Goal: Task Accomplishment & Management: Complete application form

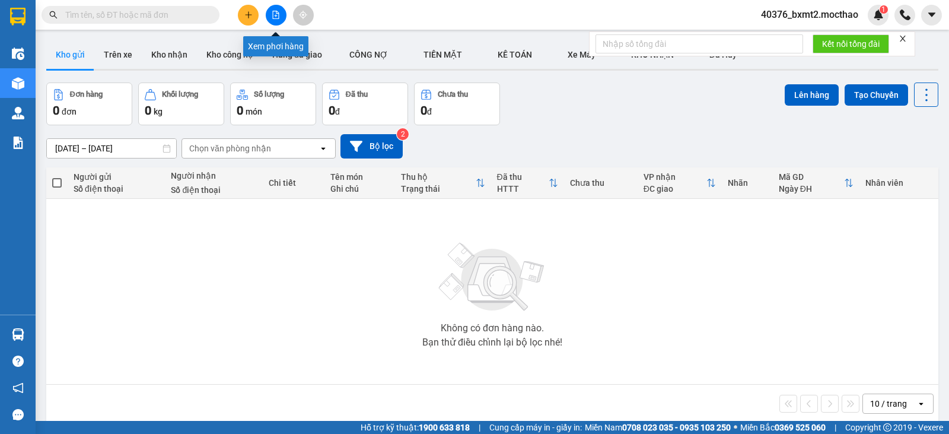
click at [268, 14] on button at bounding box center [276, 15] width 21 height 21
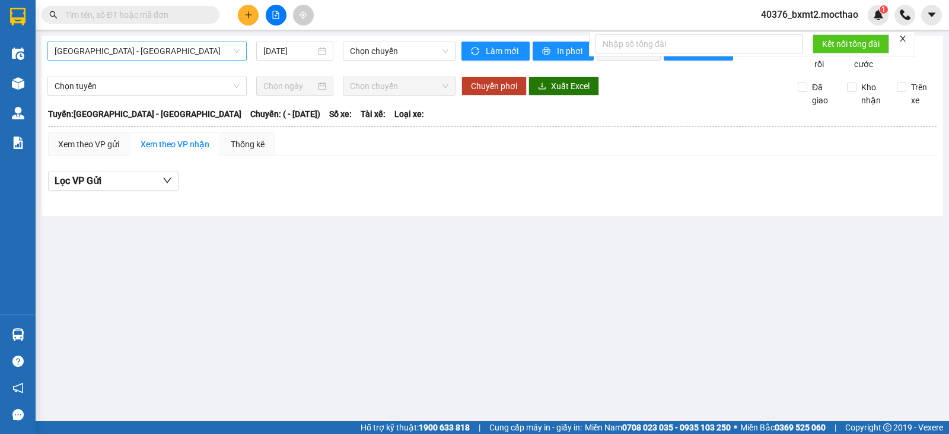
click at [165, 44] on span "[GEOGRAPHIC_DATA] - [GEOGRAPHIC_DATA]" at bounding box center [147, 51] width 185 height 18
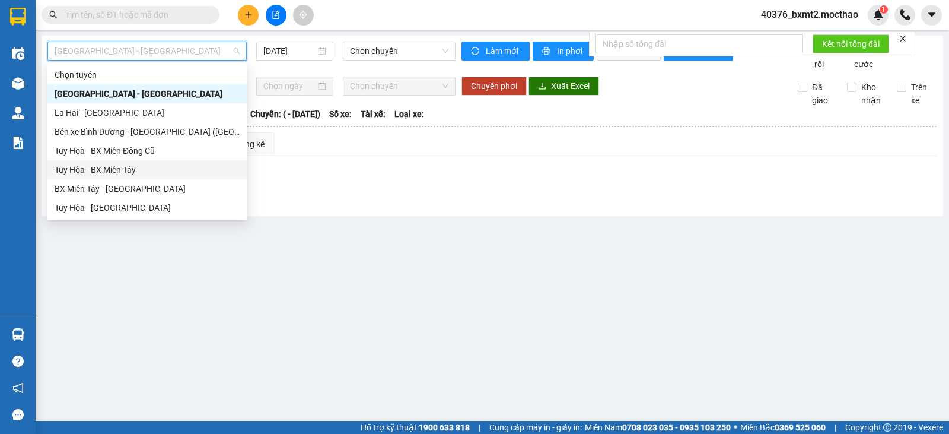
click at [134, 170] on div "Tuy Hòa - BX Miền Tây" at bounding box center [147, 169] width 185 height 13
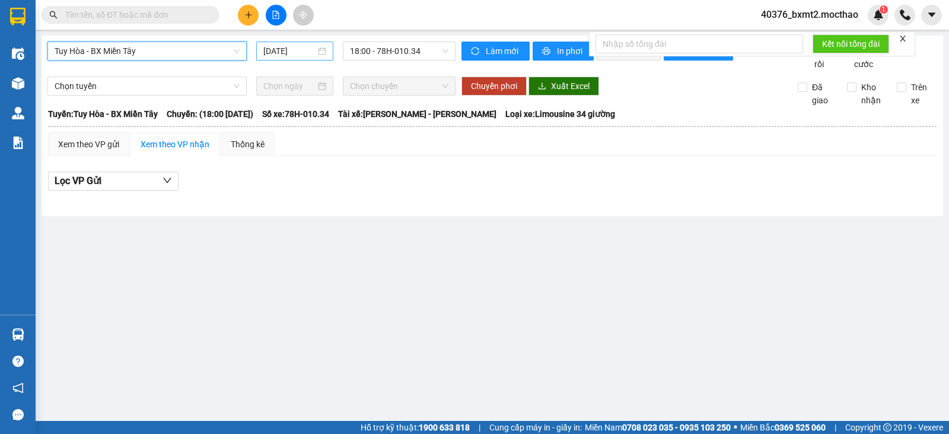
click at [294, 53] on input "[DATE]" at bounding box center [289, 51] width 53 height 13
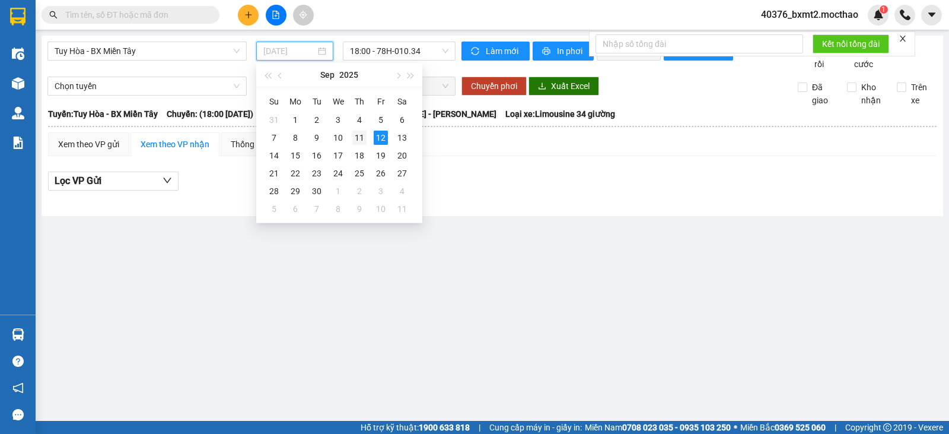
click at [358, 139] on div "11" at bounding box center [359, 138] width 14 height 14
type input "[DATE]"
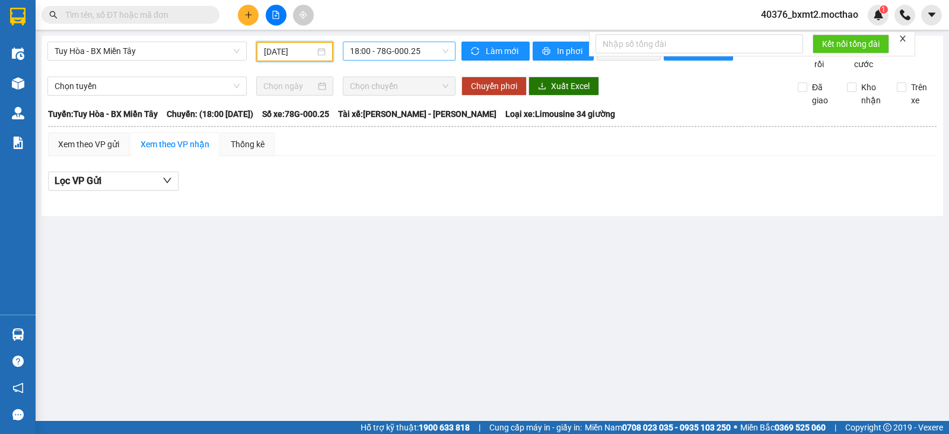
click at [370, 45] on span "18:00 - 78G-000.25" at bounding box center [399, 51] width 98 height 18
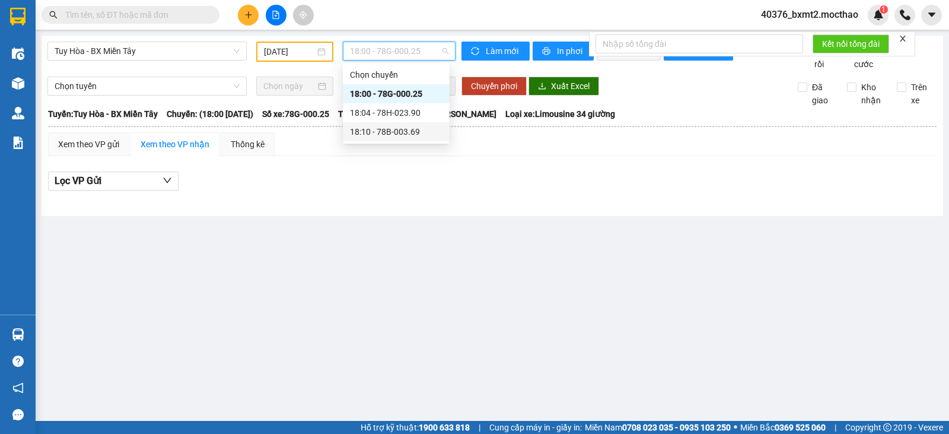
click at [407, 128] on div "18:10 - 78B-003.69" at bounding box center [396, 131] width 93 height 13
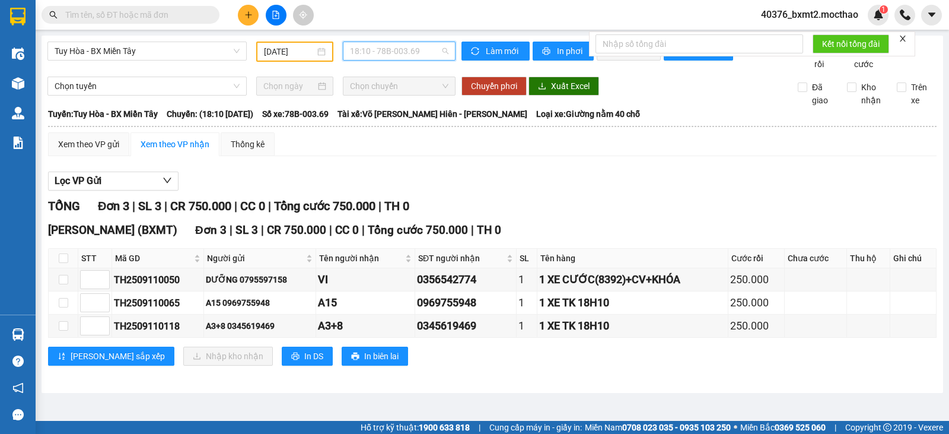
click at [401, 50] on span "18:10 - 78B-003.69" at bounding box center [399, 51] width 98 height 18
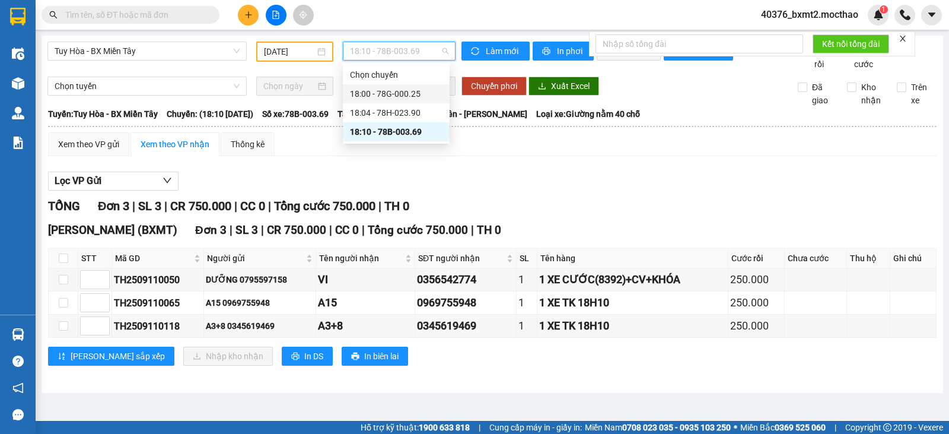
drag, startPoint x: 403, startPoint y: 100, endPoint x: 402, endPoint y: 106, distance: 6.6
click at [403, 103] on div "18:00 - 78G-000.25" at bounding box center [396, 93] width 107 height 19
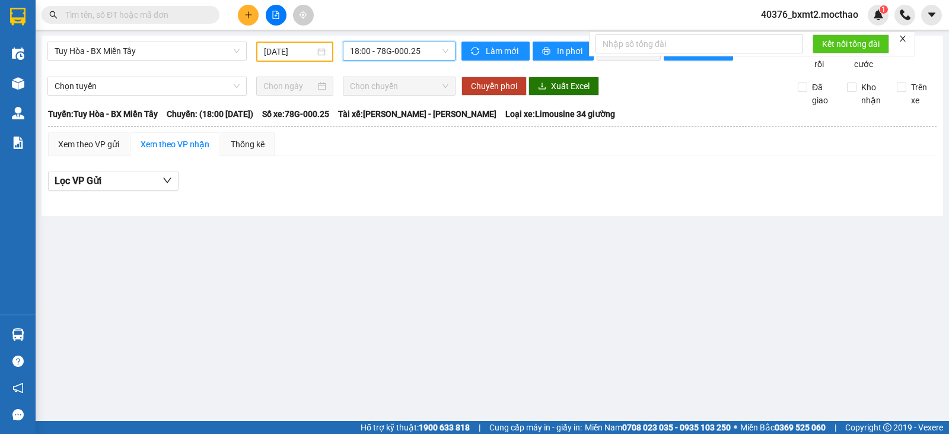
click at [405, 47] on span "18:00 - 78G-000.25" at bounding box center [399, 51] width 98 height 18
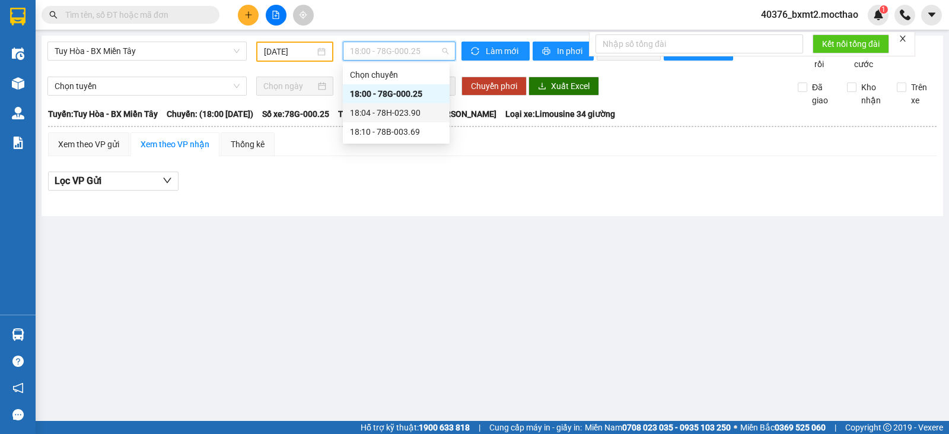
click at [394, 110] on div "18:04 - 78H-023.90" at bounding box center [396, 112] width 93 height 13
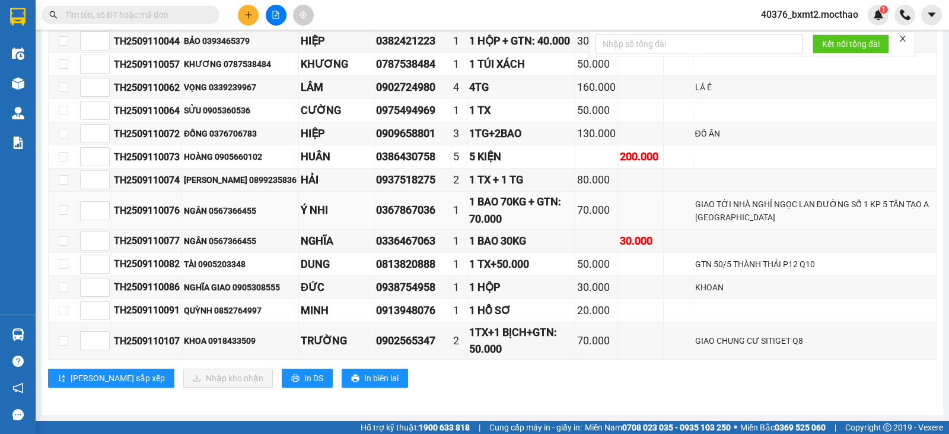
scroll to position [205, 0]
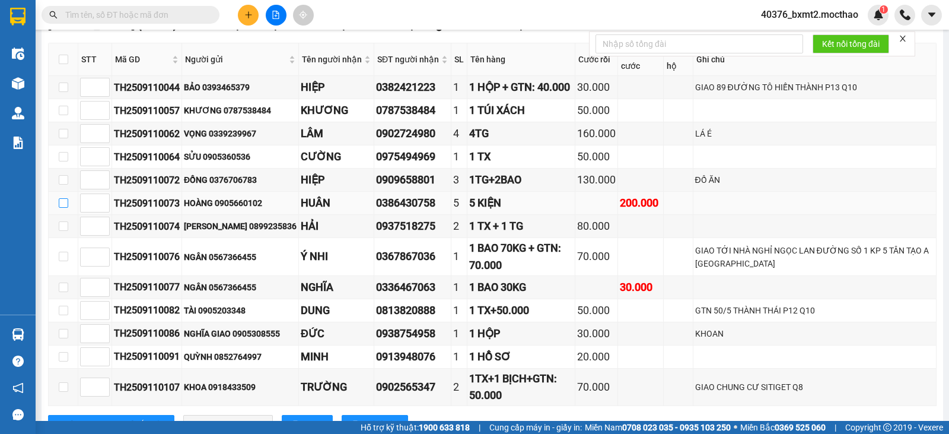
click at [62, 208] on input "checkbox" at bounding box center [63, 202] width 9 height 9
checkbox input "true"
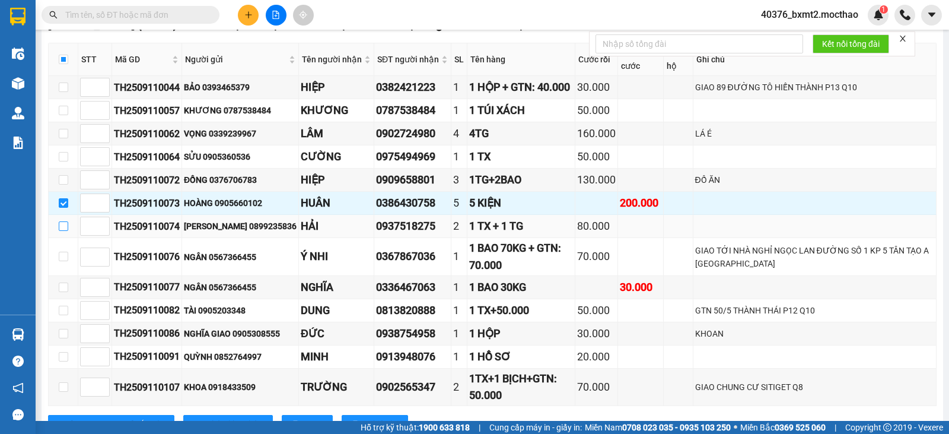
click at [66, 231] on input "checkbox" at bounding box center [63, 225] width 9 height 9
checkbox input "true"
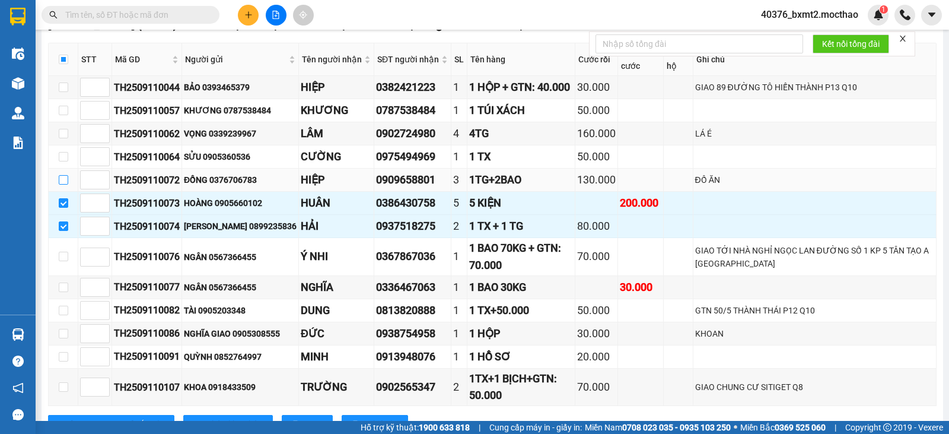
click at [63, 185] on input "checkbox" at bounding box center [63, 179] width 9 height 9
checkbox input "true"
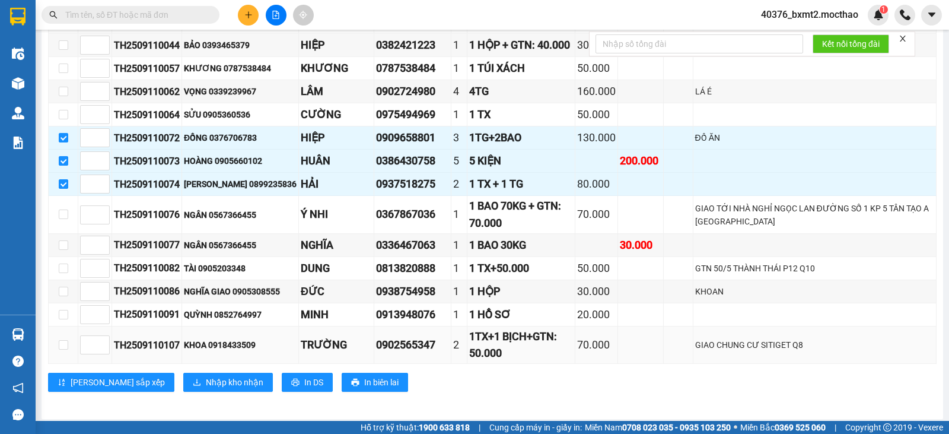
scroll to position [265, 0]
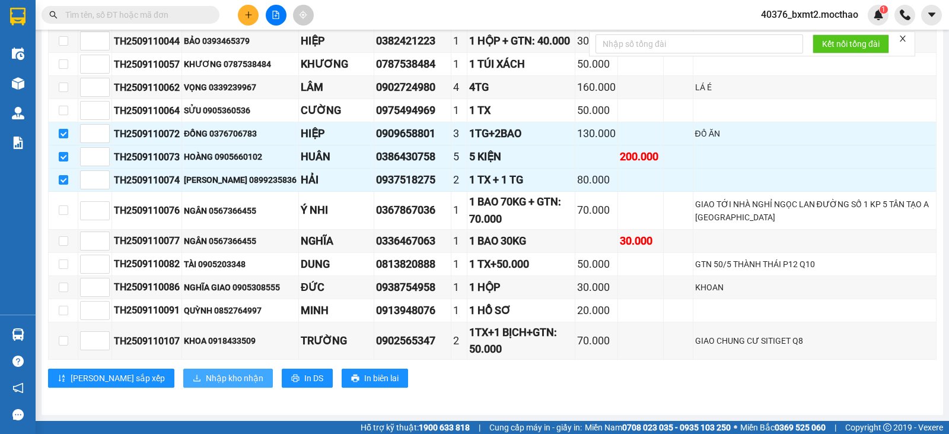
click at [206, 380] on span "Nhập kho nhận" at bounding box center [235, 377] width 58 height 13
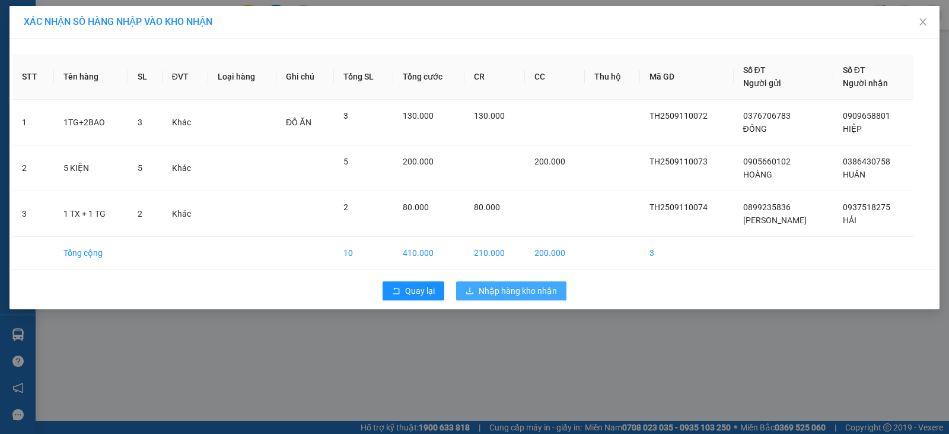
click at [533, 293] on span "Nhập hàng kho nhận" at bounding box center [518, 290] width 78 height 13
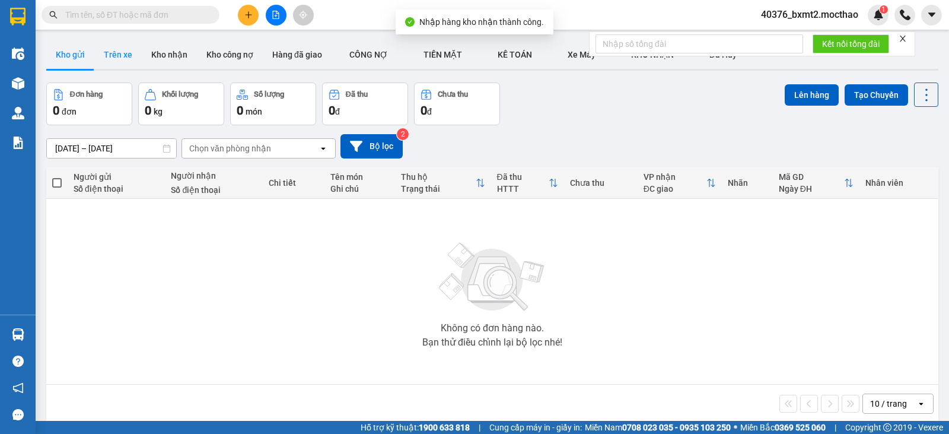
click at [128, 58] on button "Trên xe" at bounding box center [117, 54] width 47 height 28
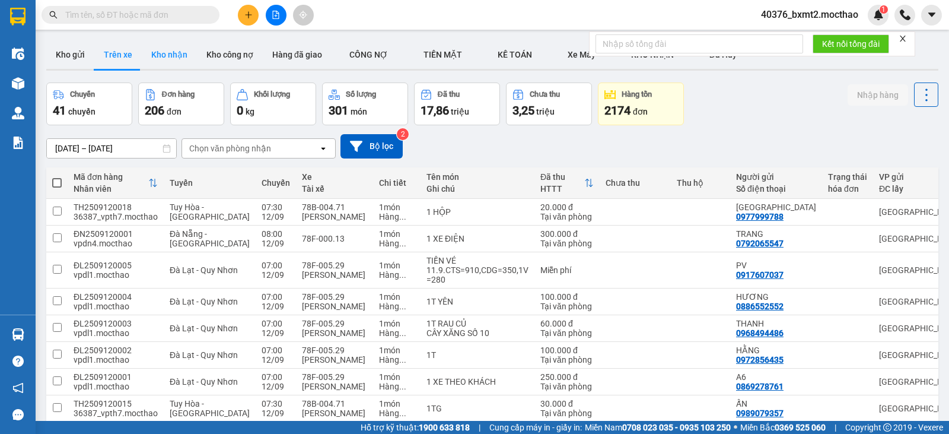
click at [142, 51] on button "Kho nhận" at bounding box center [169, 54] width 55 height 28
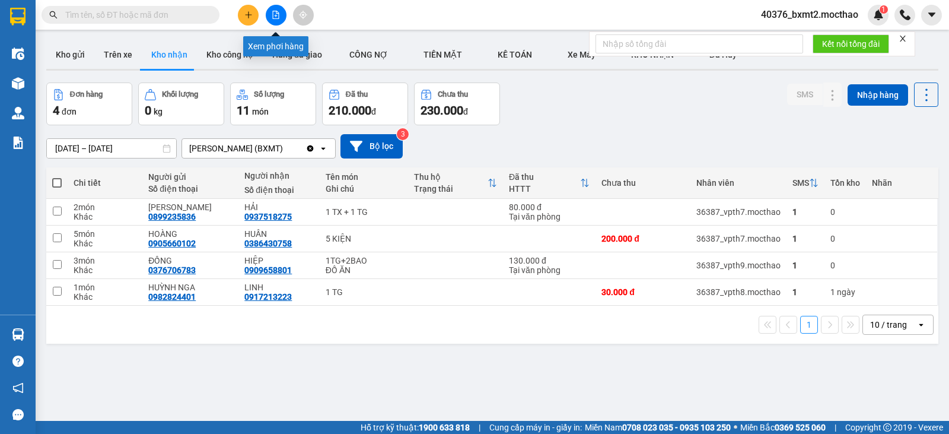
click at [272, 15] on icon "file-add" at bounding box center [276, 15] width 8 height 8
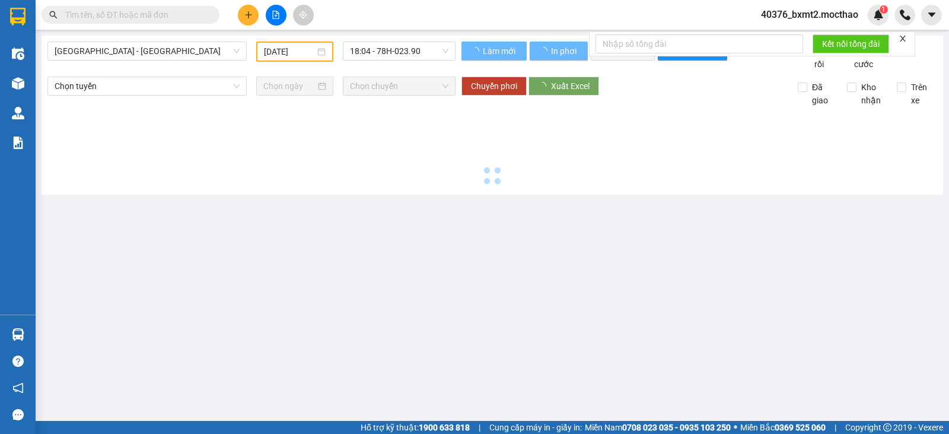
type input "[DATE]"
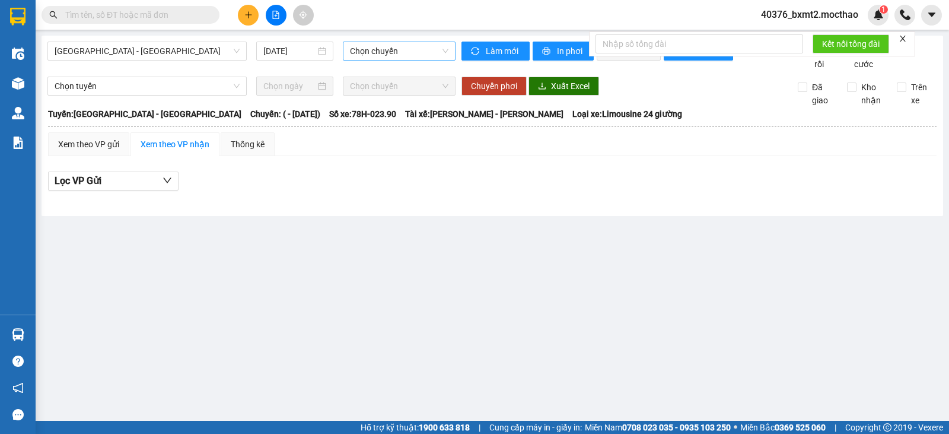
click at [422, 53] on span "Chọn chuyến" at bounding box center [399, 51] width 98 height 18
click at [189, 56] on span "[GEOGRAPHIC_DATA] - [GEOGRAPHIC_DATA]" at bounding box center [147, 51] width 185 height 18
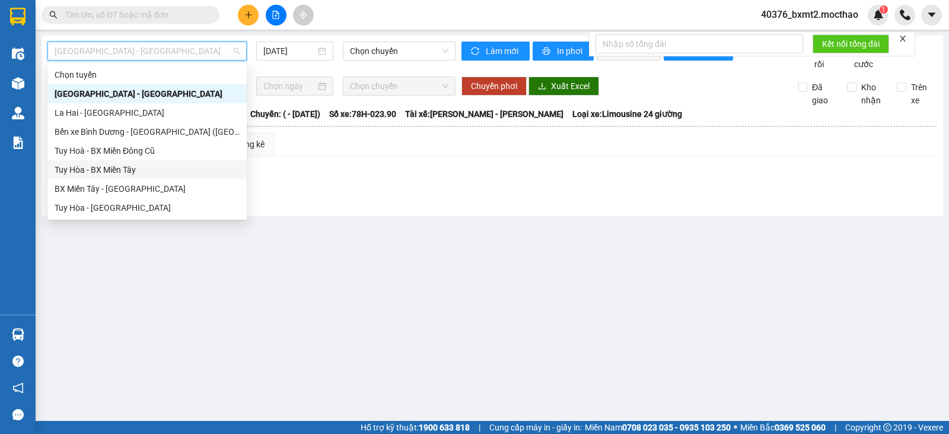
drag, startPoint x: 125, startPoint y: 171, endPoint x: 256, endPoint y: 93, distance: 152.4
click at [126, 171] on div "Tuy Hòa - BX Miền Tây" at bounding box center [147, 169] width 185 height 13
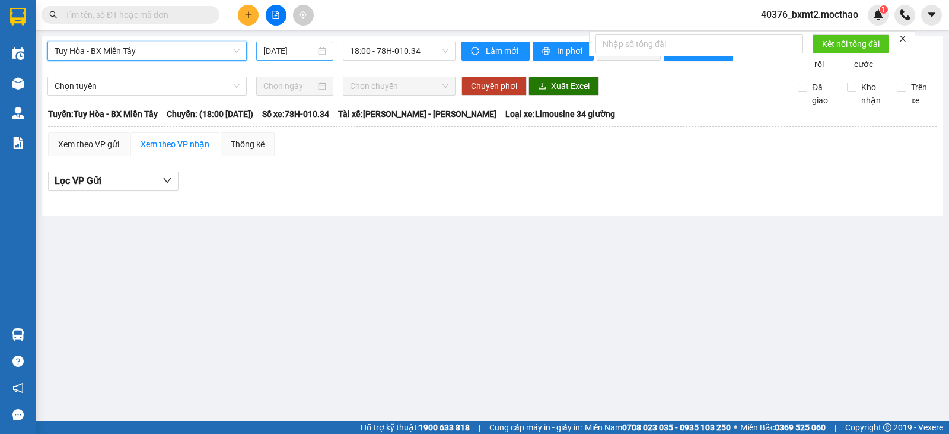
click at [290, 51] on input "[DATE]" at bounding box center [289, 51] width 53 height 13
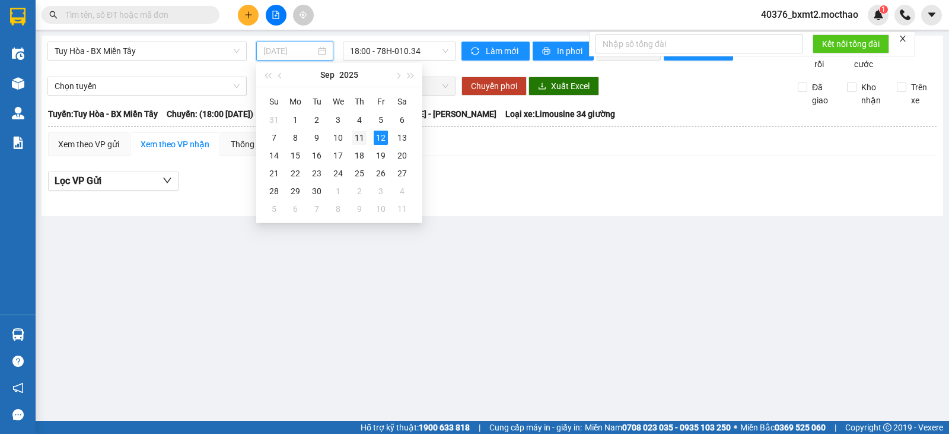
click at [358, 140] on div "11" at bounding box center [359, 138] width 14 height 14
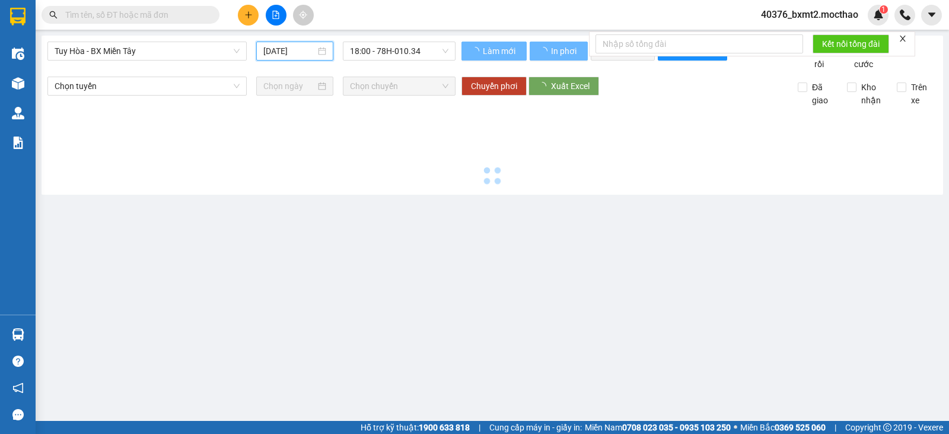
type input "[DATE]"
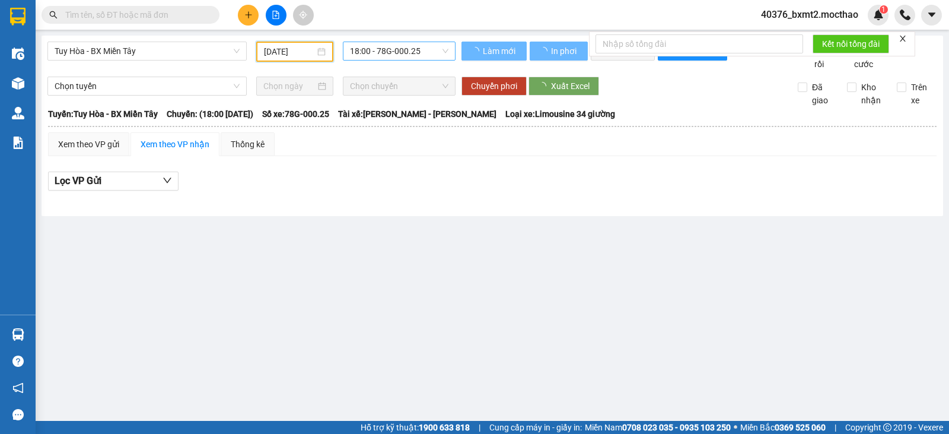
click at [402, 54] on span "18:00 - 78G-000.25" at bounding box center [399, 51] width 98 height 18
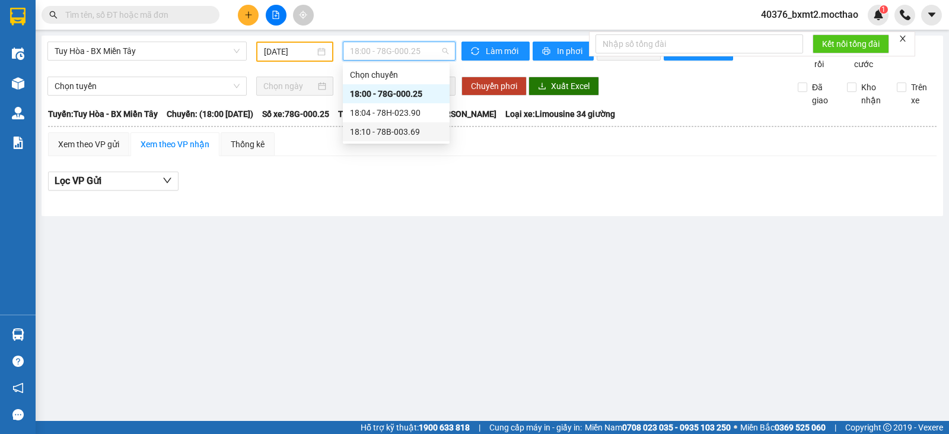
click at [410, 132] on div "18:10 - 78B-003.69" at bounding box center [396, 131] width 93 height 13
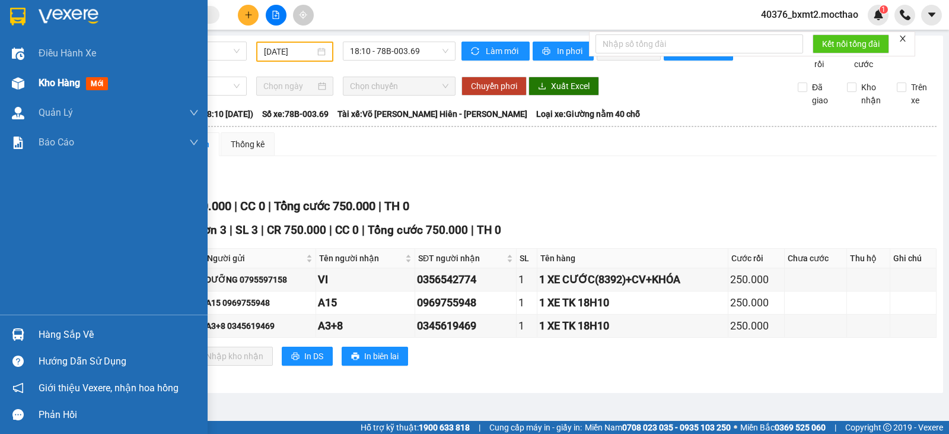
click at [32, 83] on div "Kho hàng mới" at bounding box center [104, 83] width 208 height 30
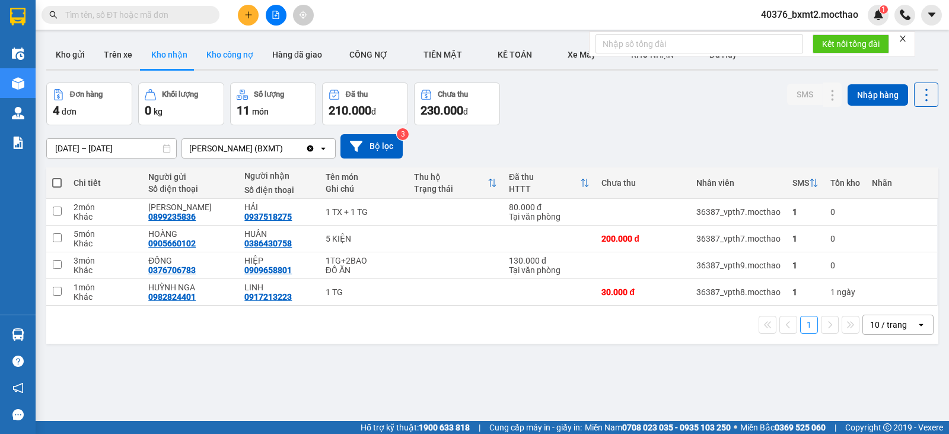
click at [216, 56] on button "Kho công nợ" at bounding box center [230, 54] width 66 height 28
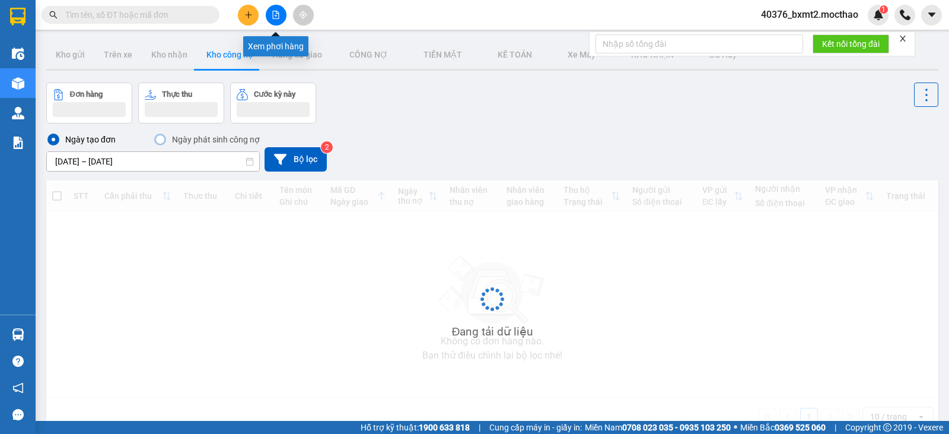
click at [279, 23] on button at bounding box center [276, 15] width 21 height 21
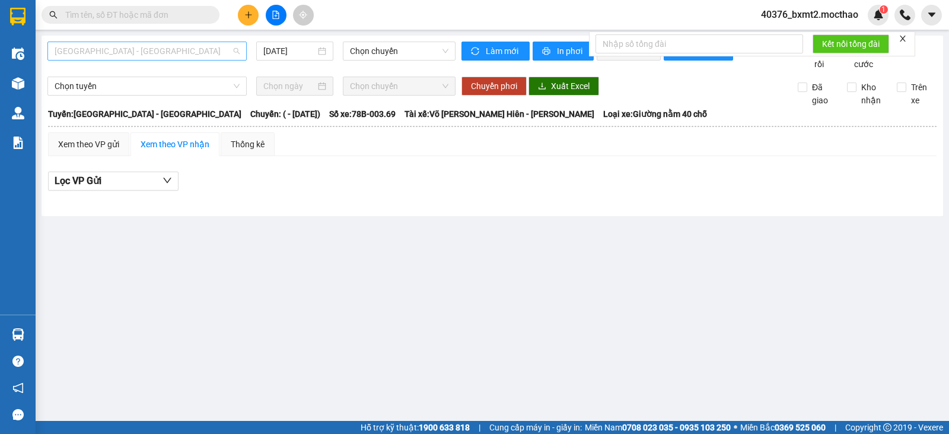
click at [193, 59] on span "[GEOGRAPHIC_DATA] - [GEOGRAPHIC_DATA]" at bounding box center [147, 51] width 185 height 18
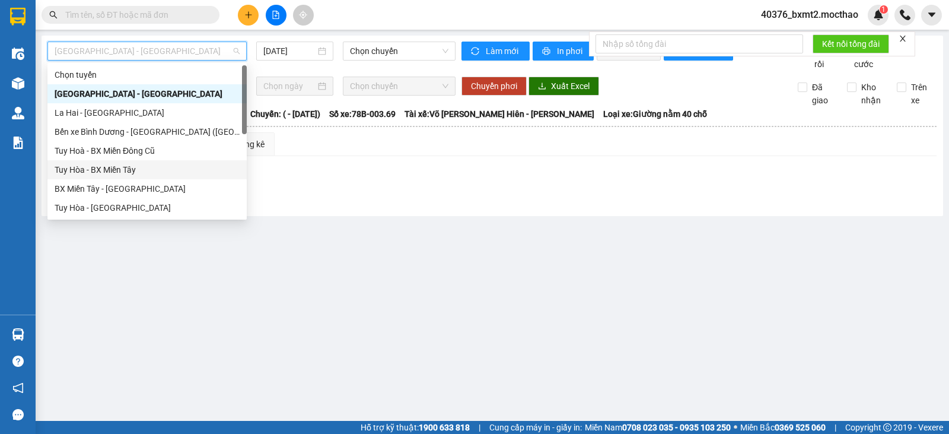
click at [84, 170] on div "Tuy Hòa - BX Miền Tây" at bounding box center [147, 169] width 185 height 13
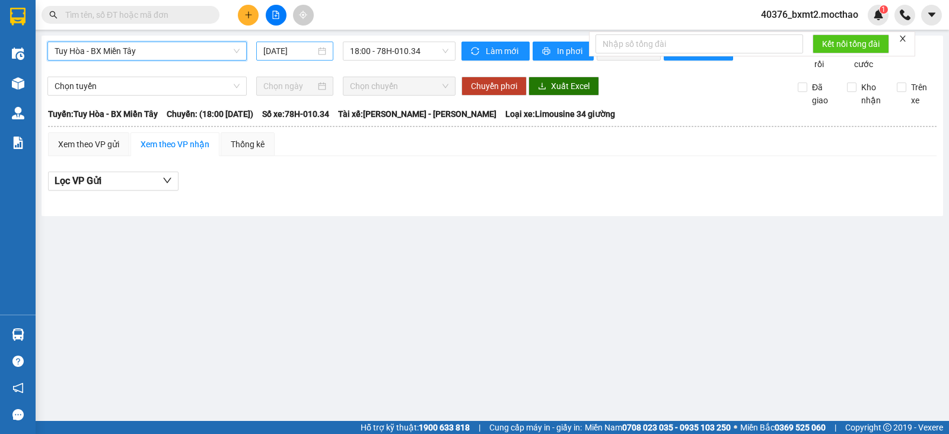
click at [297, 52] on input "[DATE]" at bounding box center [289, 51] width 53 height 13
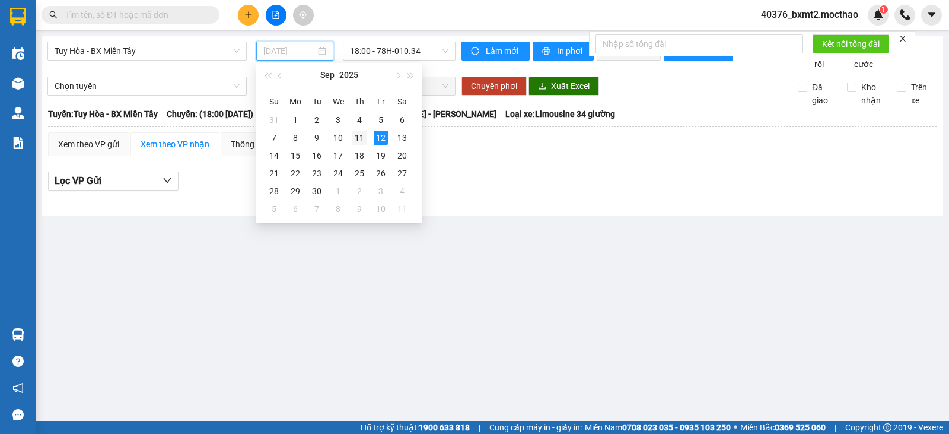
click at [360, 139] on div "11" at bounding box center [359, 138] width 14 height 14
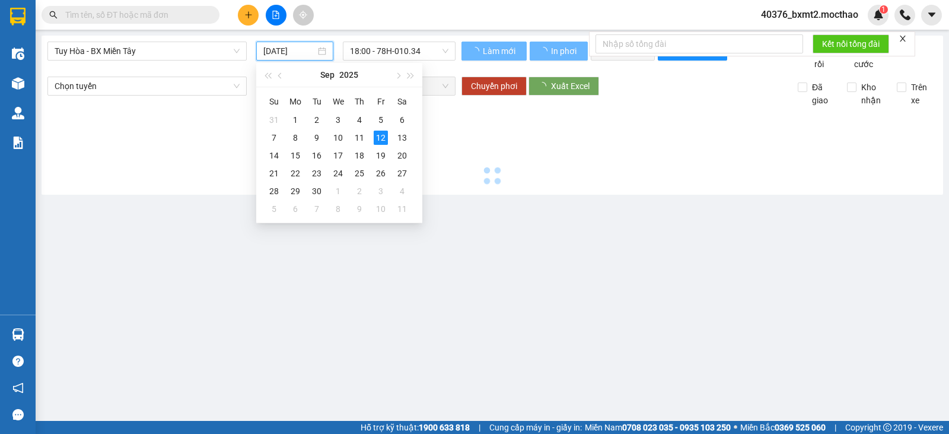
type input "[DATE]"
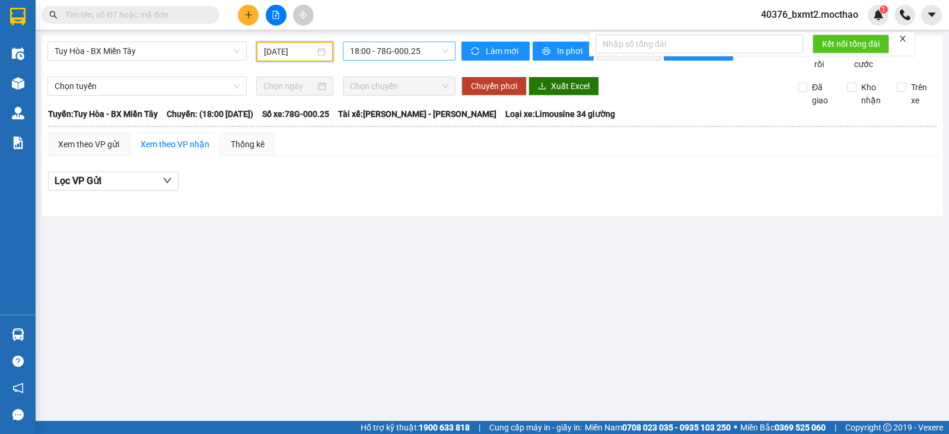
click at [408, 50] on span "18:00 - 78G-000.25" at bounding box center [399, 51] width 98 height 18
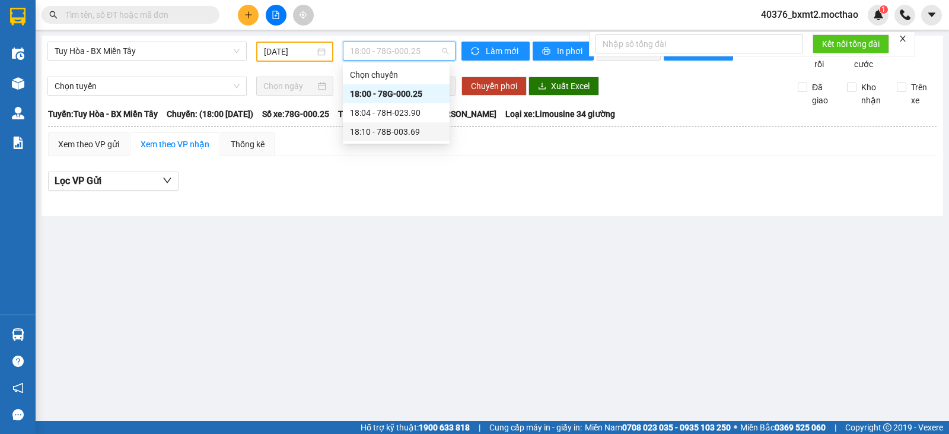
click at [383, 128] on div "18:10 - 78B-003.69" at bounding box center [396, 131] width 93 height 13
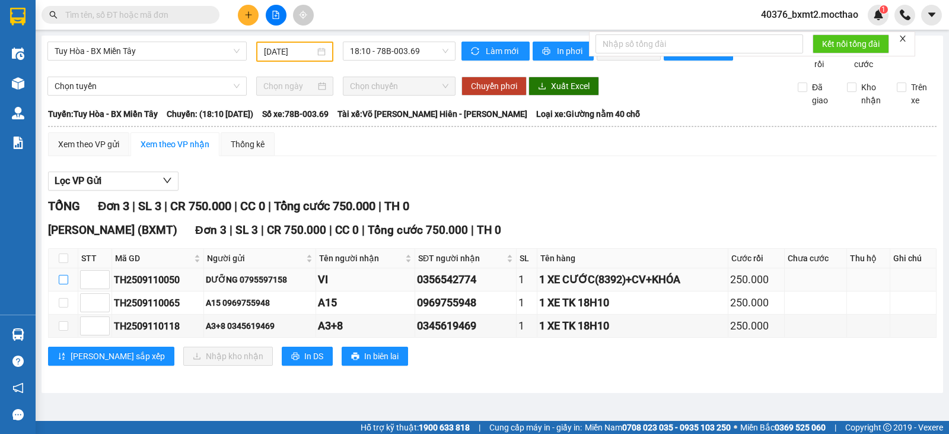
click at [62, 284] on input "checkbox" at bounding box center [63, 279] width 9 height 9
checkbox input "true"
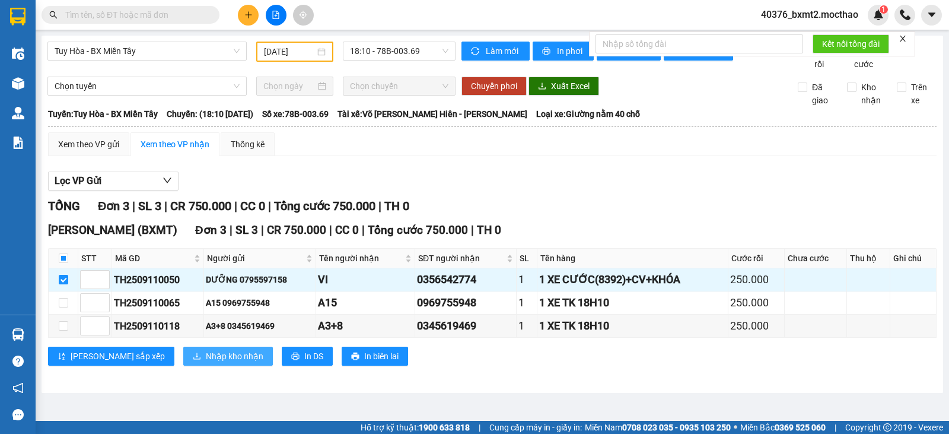
click at [206, 363] on span "Nhập kho nhận" at bounding box center [235, 355] width 58 height 13
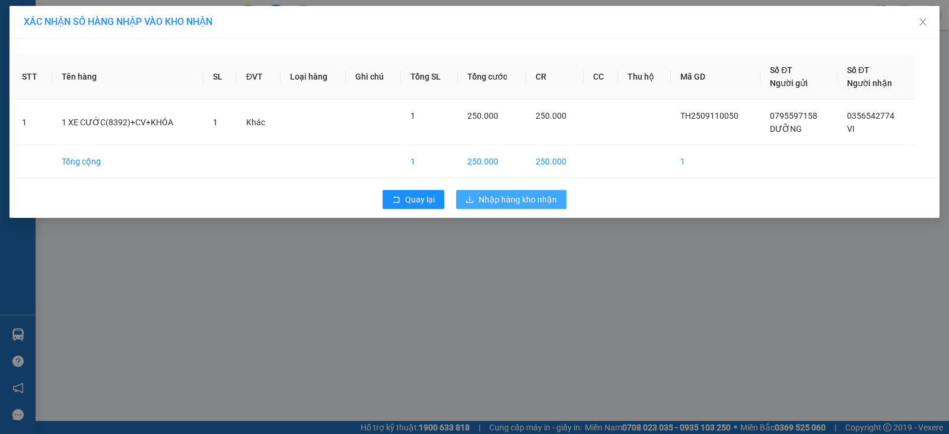
click at [515, 203] on span "Nhập hàng kho nhận" at bounding box center [518, 199] width 78 height 13
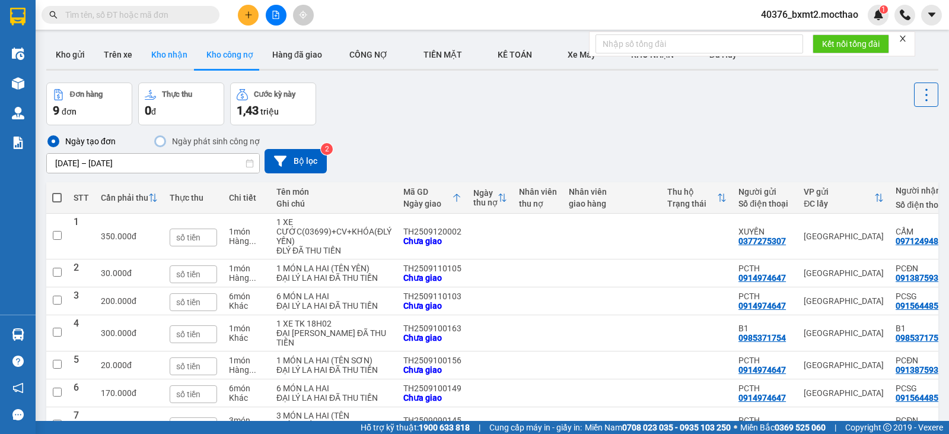
click at [176, 52] on button "Kho nhận" at bounding box center [169, 54] width 55 height 28
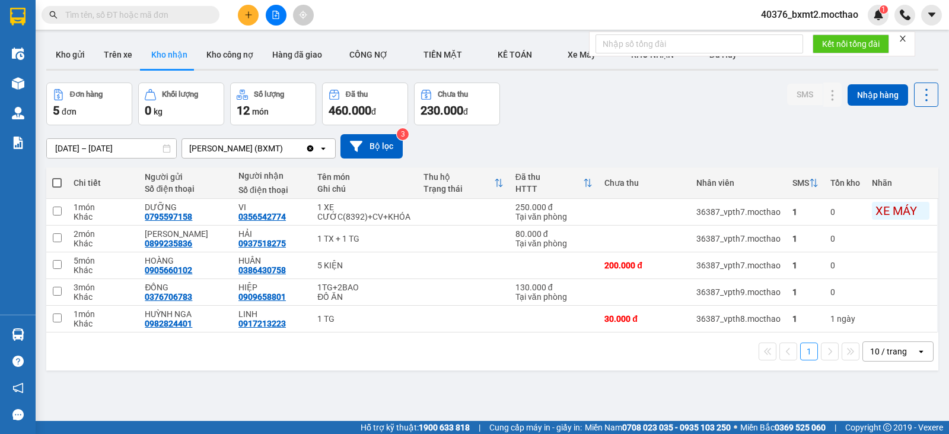
click at [77, 5] on div "Kết quả tìm kiếm ( 0 ) Bộ lọc Thuộc VP này No Data" at bounding box center [115, 15] width 231 height 21
click at [244, 17] on icon "plus" at bounding box center [248, 15] width 8 height 8
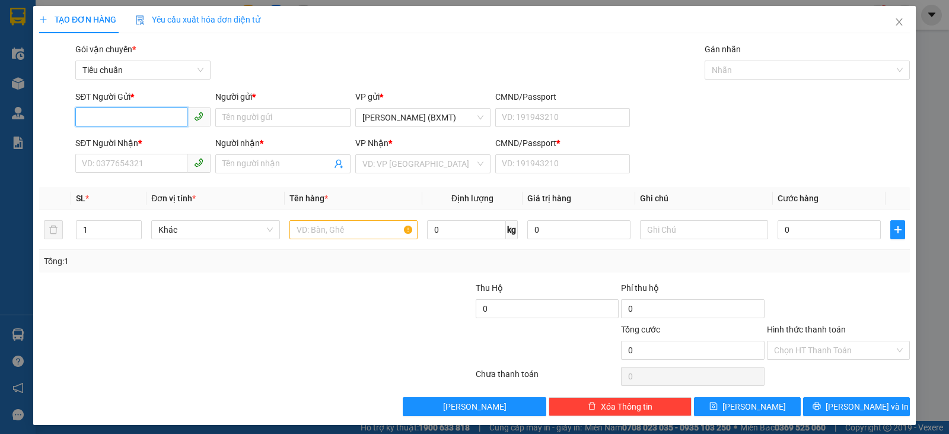
click at [129, 116] on input "SĐT Người Gửi *" at bounding box center [131, 116] width 112 height 19
click at [132, 161] on input "SĐT Người Nhận *" at bounding box center [131, 163] width 112 height 19
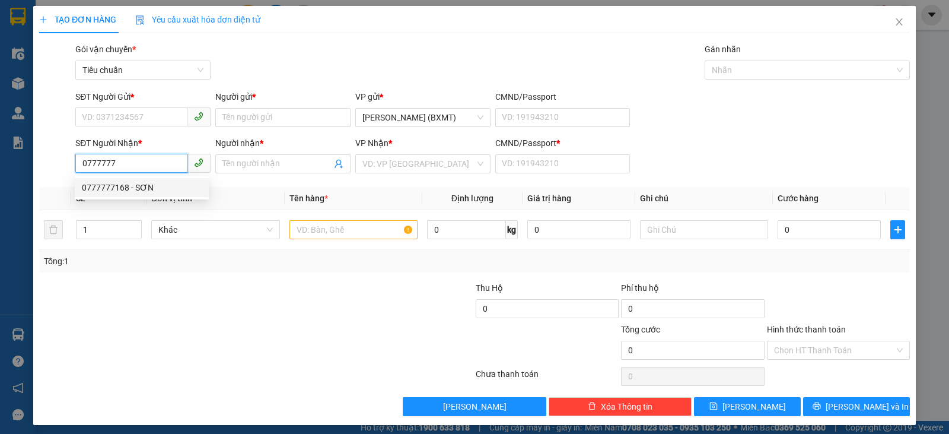
click at [141, 185] on div "0777777168 - SƠN" at bounding box center [142, 187] width 120 height 13
type input "0777777168"
type input "SƠN"
type input "0"
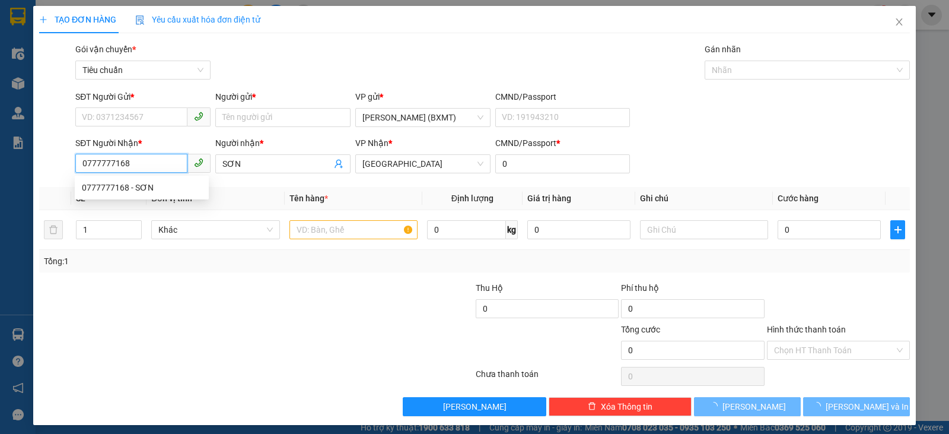
type input "30.000"
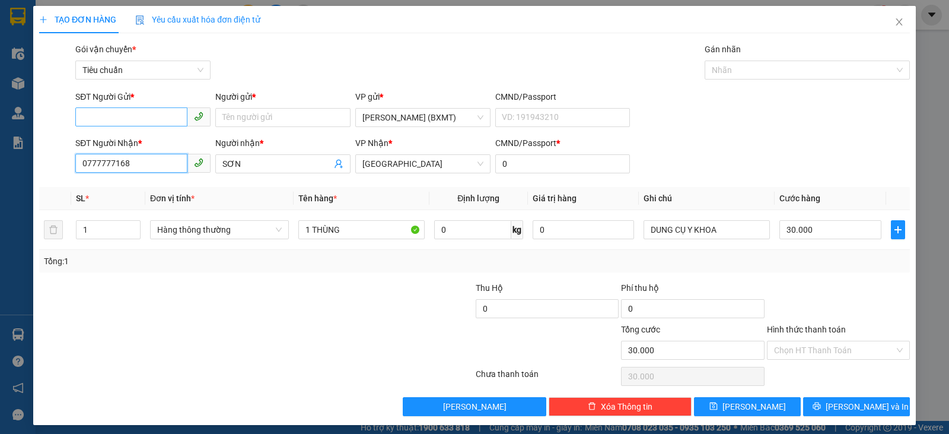
type input "0777777168"
click at [122, 109] on input "SĐT Người Gửi *" at bounding box center [131, 116] width 112 height 19
click at [131, 133] on div "0938484266 - HƯƠNG" at bounding box center [142, 141] width 134 height 19
type input "0938484266"
type input "HƯƠNG"
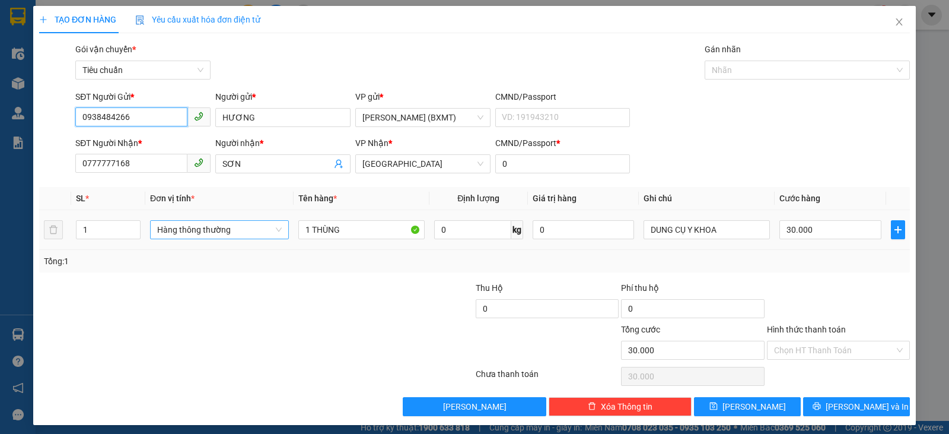
click at [227, 232] on span "Hàng thông thường" at bounding box center [219, 230] width 125 height 18
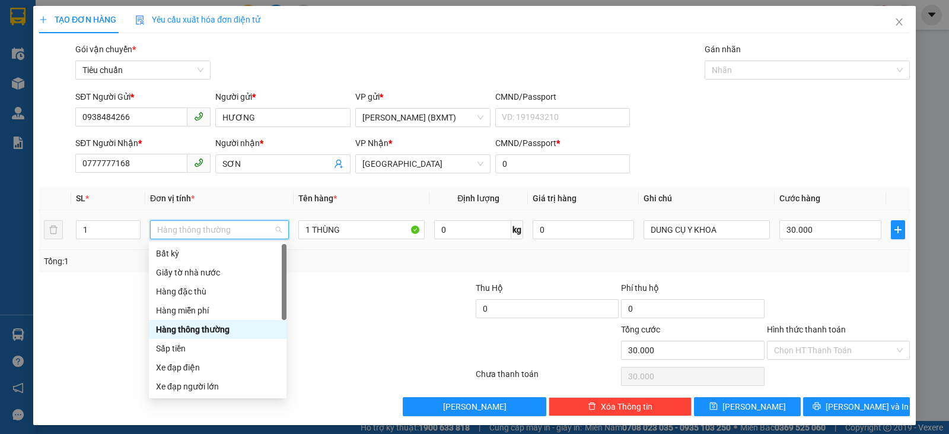
scroll to position [76, 0]
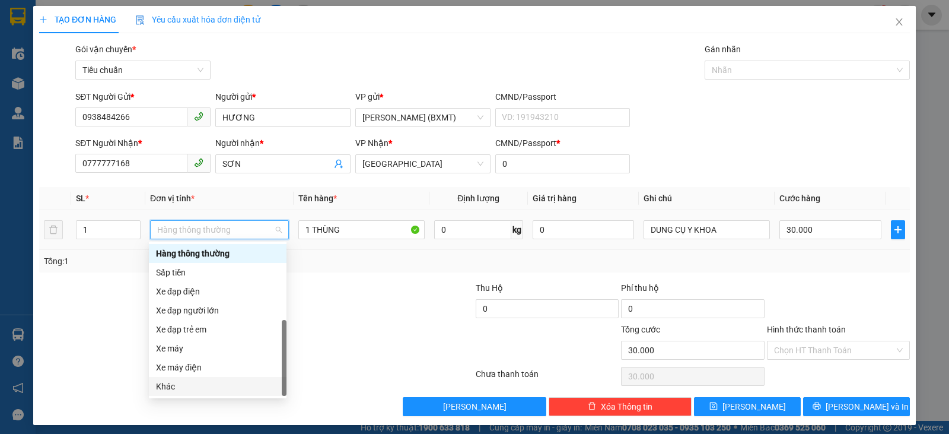
click at [190, 386] on div "Khác" at bounding box center [217, 386] width 123 height 13
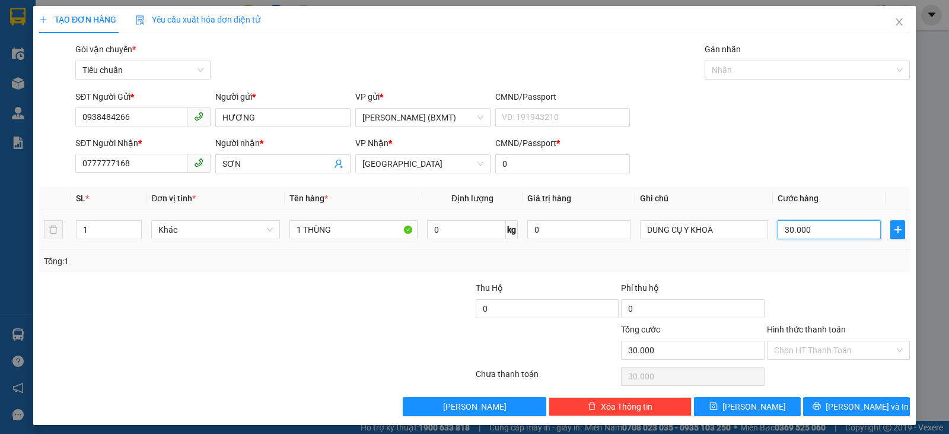
click at [833, 236] on input "30.000" at bounding box center [829, 229] width 103 height 19
type input "4"
type input "40"
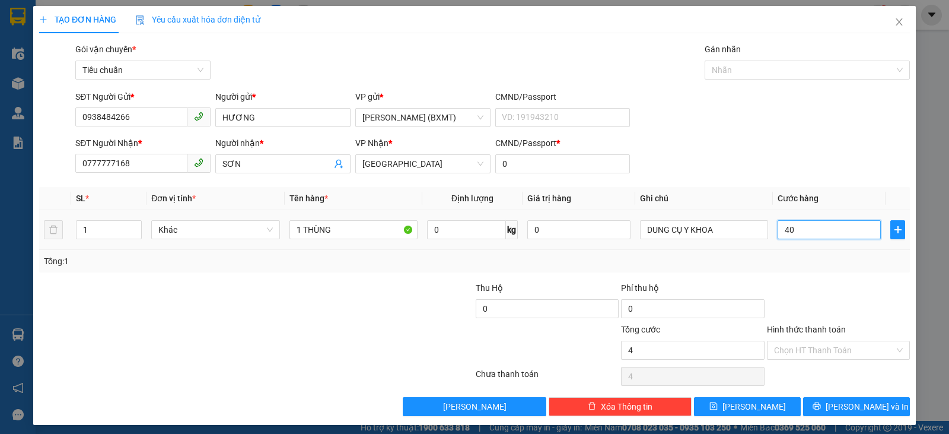
type input "40"
type input "40.000"
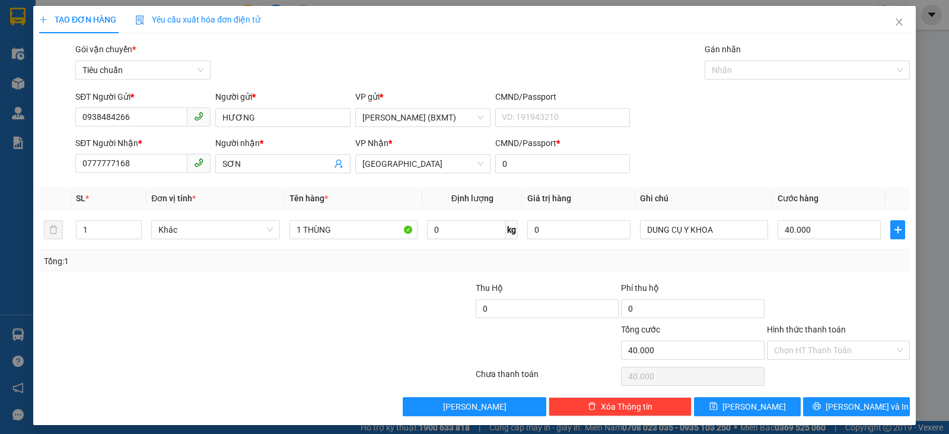
click at [818, 268] on div "Tổng: 1" at bounding box center [474, 261] width 871 height 23
click at [854, 406] on span "[PERSON_NAME] và In" at bounding box center [867, 406] width 83 height 13
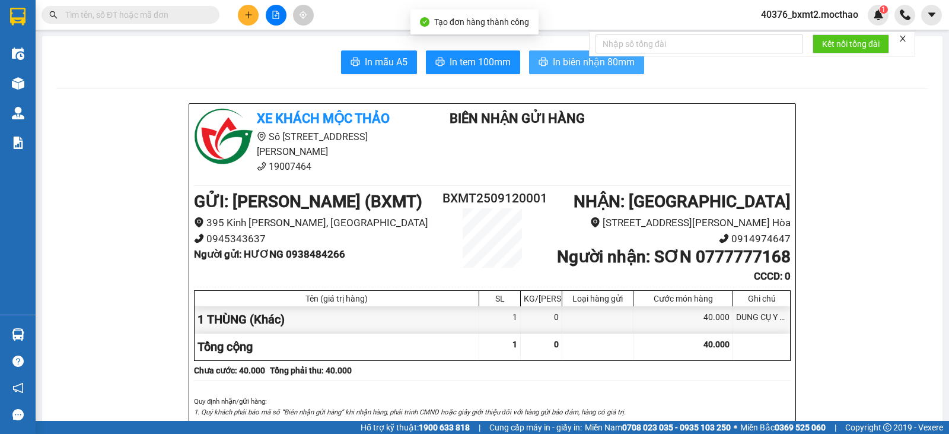
click at [555, 61] on span "In biên nhận 80mm" at bounding box center [594, 62] width 82 height 15
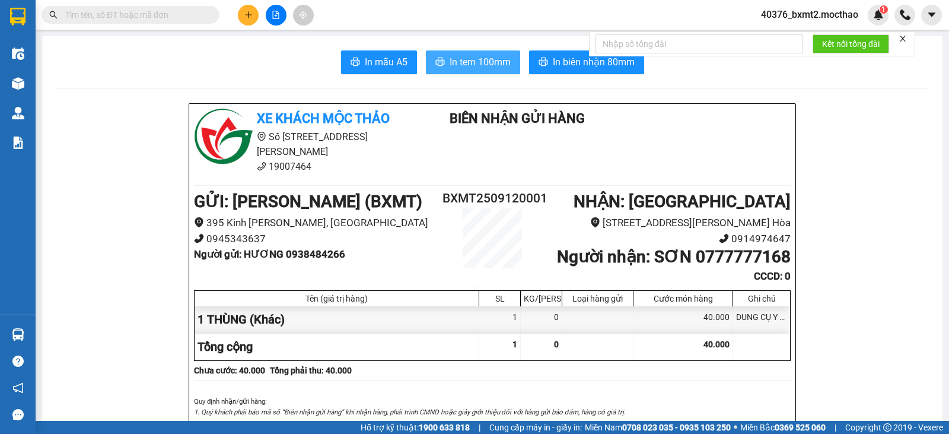
click at [482, 59] on span "In tem 100mm" at bounding box center [480, 62] width 61 height 15
click at [249, 19] on button at bounding box center [248, 15] width 21 height 21
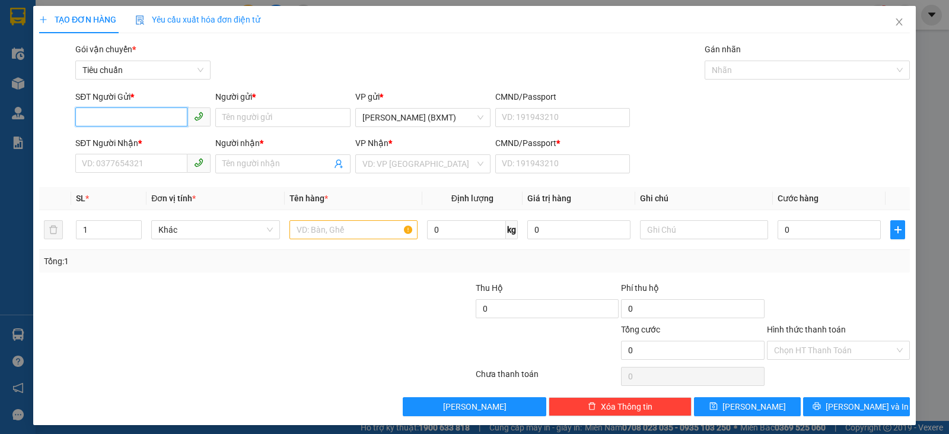
click at [163, 116] on input "SĐT Người Gửi *" at bounding box center [131, 116] width 112 height 19
click at [122, 161] on input "SĐT Người Nhận *" at bounding box center [131, 163] width 112 height 19
type input "0918259256"
click at [217, 161] on span at bounding box center [282, 163] width 135 height 19
type input "r"
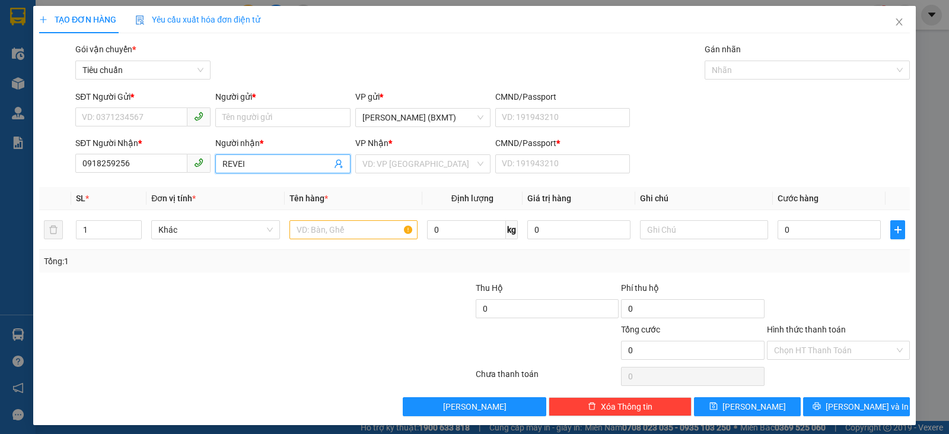
type input "REVEI"
click at [117, 122] on input "SĐT Người Gửi *" at bounding box center [131, 116] width 112 height 19
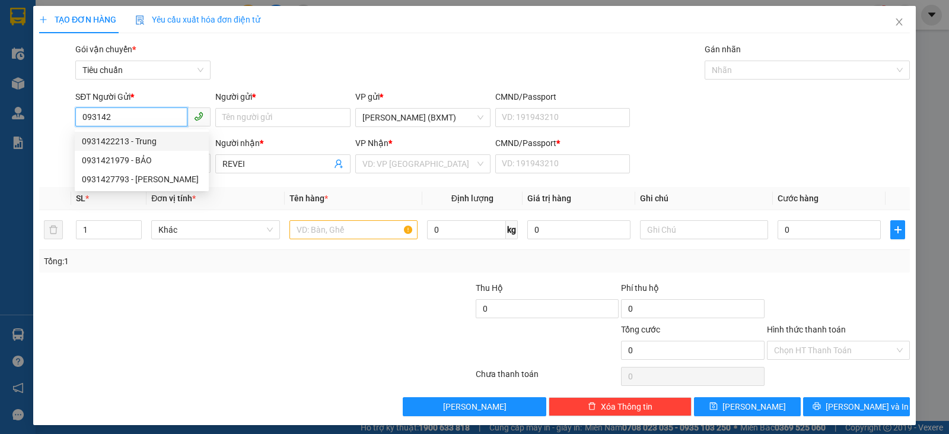
click at [132, 141] on div "0931422213 - Trung" at bounding box center [142, 141] width 120 height 13
type input "0931422213"
type input "Trung"
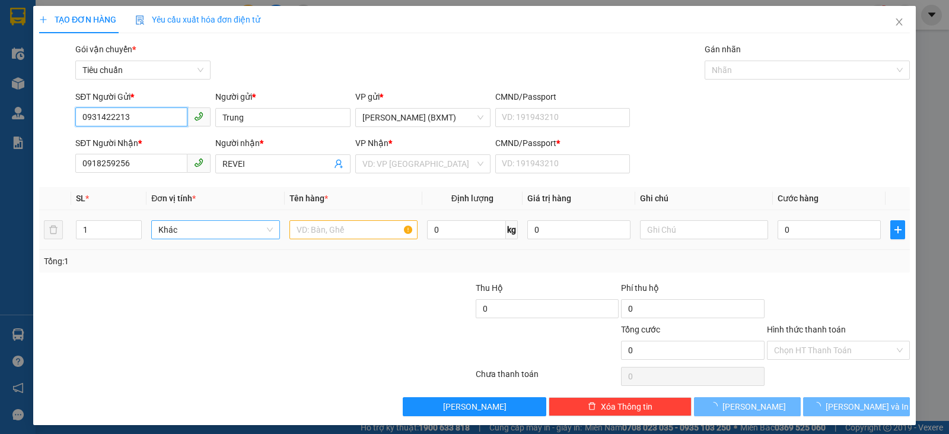
type input "70.000"
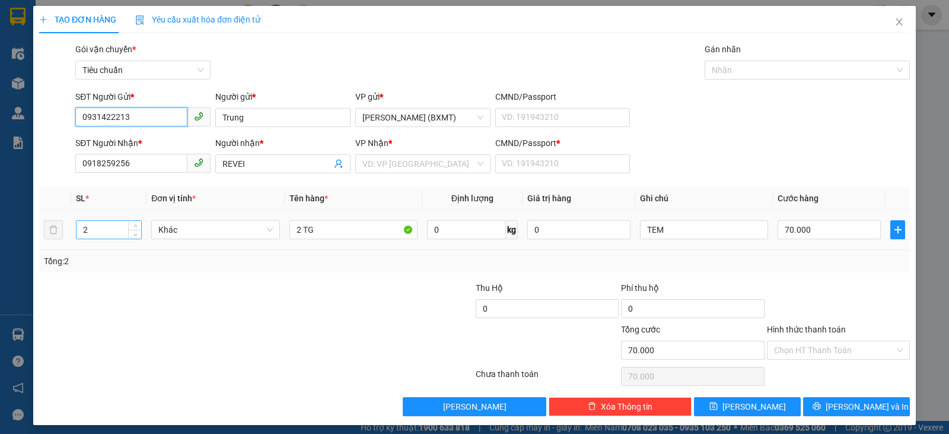
type input "0931422213"
drag, startPoint x: 98, startPoint y: 231, endPoint x: 43, endPoint y: 233, distance: 55.2
click at [43, 233] on tr "2 Khác 2 TG 0 kg 0 TEM 70.000" at bounding box center [474, 230] width 871 height 40
click at [183, 230] on span "Khác" at bounding box center [215, 230] width 114 height 18
type input "3"
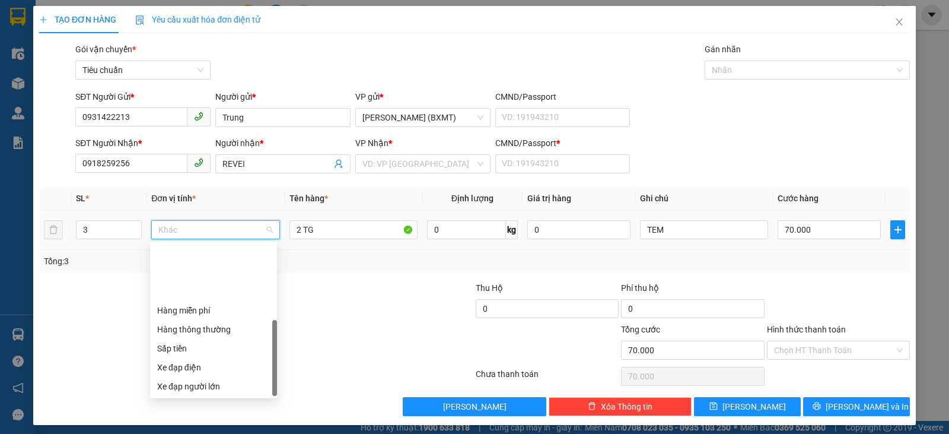
scroll to position [76, 0]
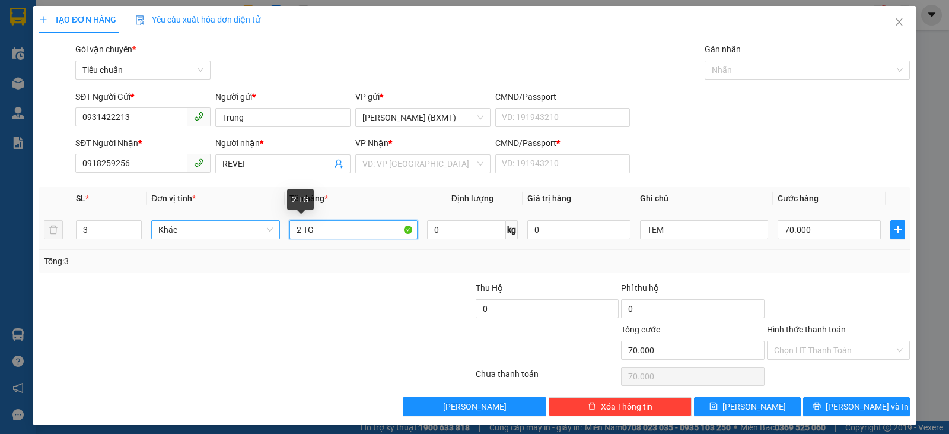
drag, startPoint x: 317, startPoint y: 230, endPoint x: 268, endPoint y: 227, distance: 48.8
click at [268, 227] on tr "3 Khác 2 TG 0 kg 0 TEM 70.000" at bounding box center [474, 230] width 871 height 40
type input "1"
type input "3 BAO"
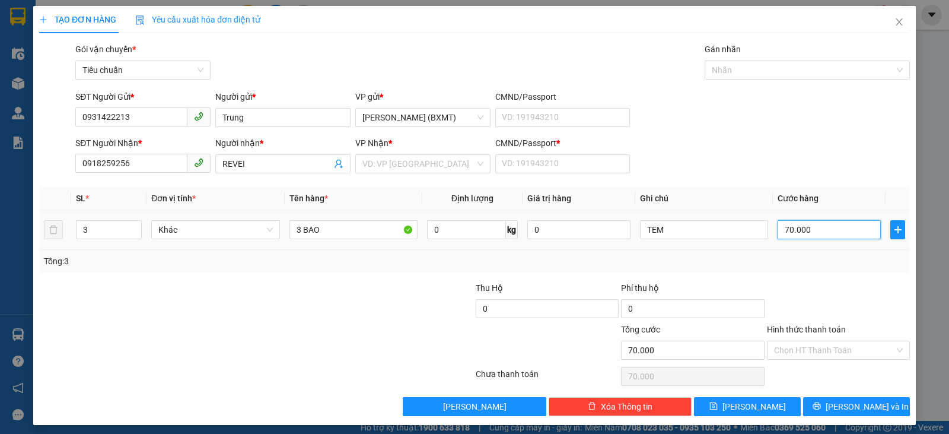
click at [839, 237] on input "70.000" at bounding box center [829, 229] width 103 height 19
click at [817, 231] on input "70.000" at bounding box center [829, 229] width 103 height 19
drag, startPoint x: 816, startPoint y: 236, endPoint x: 748, endPoint y: 231, distance: 68.4
click at [751, 231] on tr "3 Khác 3 BAO 0 kg 0 TEM 70.000" at bounding box center [474, 230] width 871 height 40
type input "2"
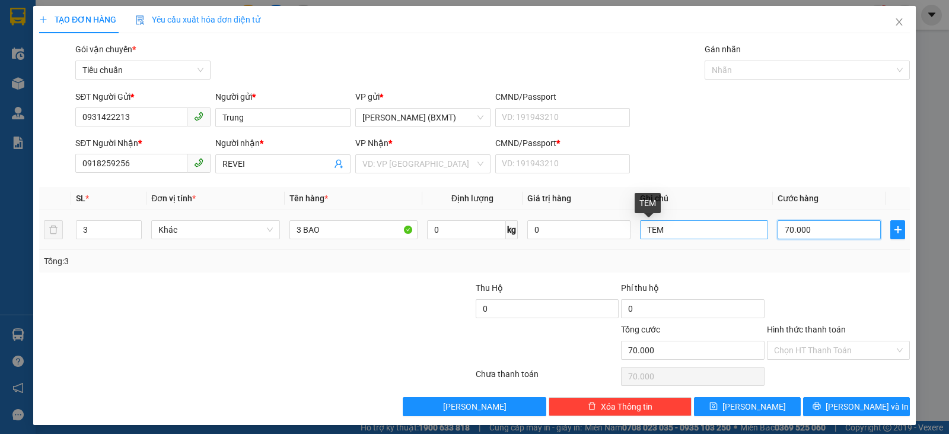
type input "2"
type input "20"
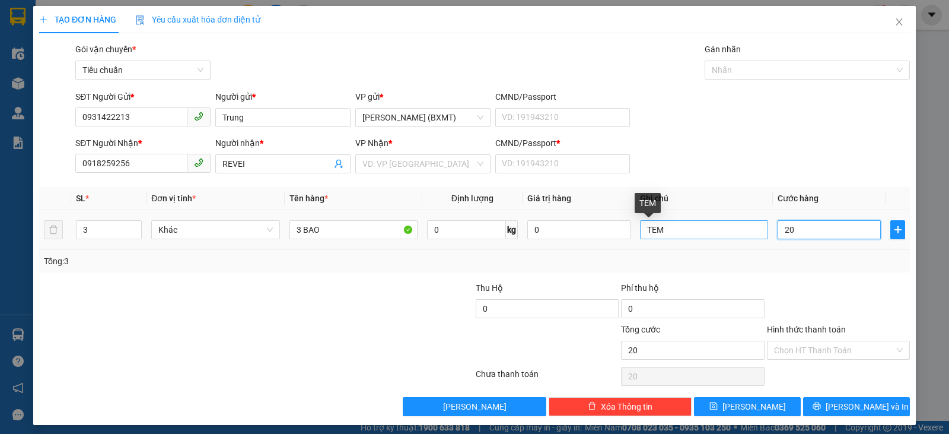
type input "200"
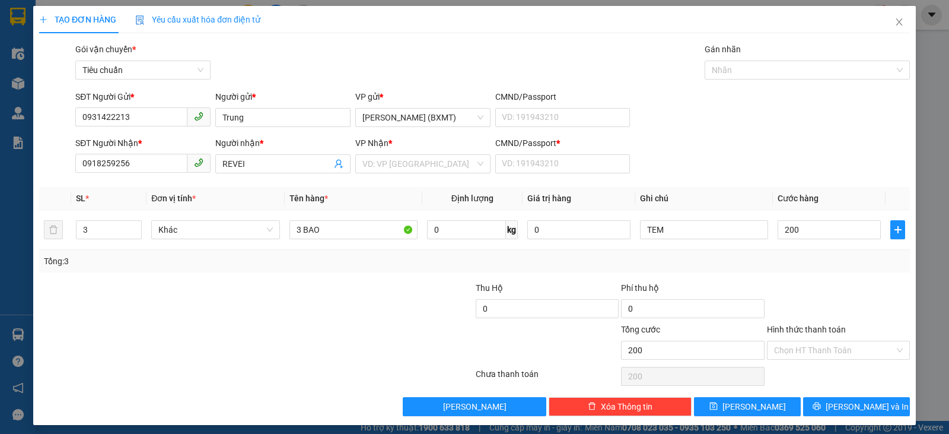
type input "200.000"
click at [838, 281] on div at bounding box center [838, 302] width 145 height 42
drag, startPoint x: 252, startPoint y: 164, endPoint x: 214, endPoint y: 166, distance: 37.4
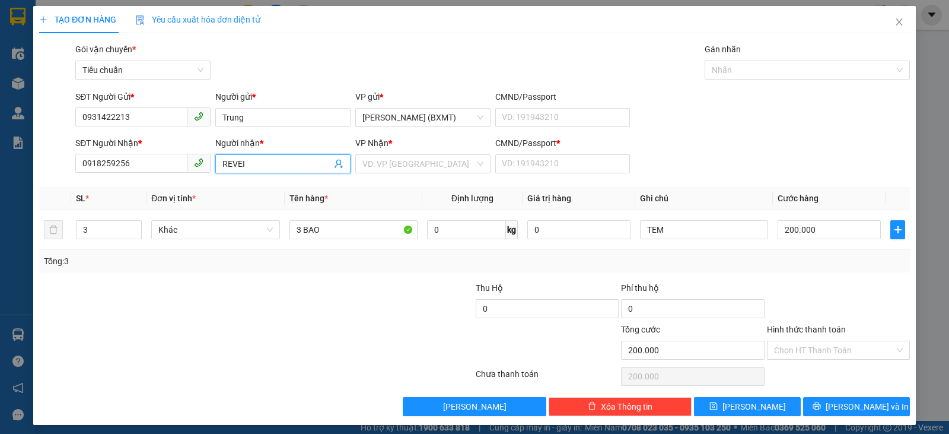
click at [215, 166] on span "REVEI" at bounding box center [282, 163] width 135 height 19
type input "THÁI [PERSON_NAME]"
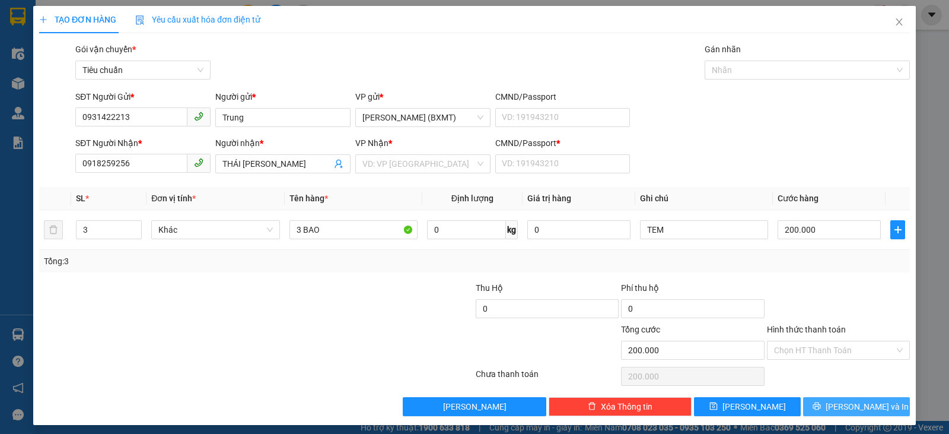
click at [821, 408] on icon "printer" at bounding box center [817, 406] width 8 height 8
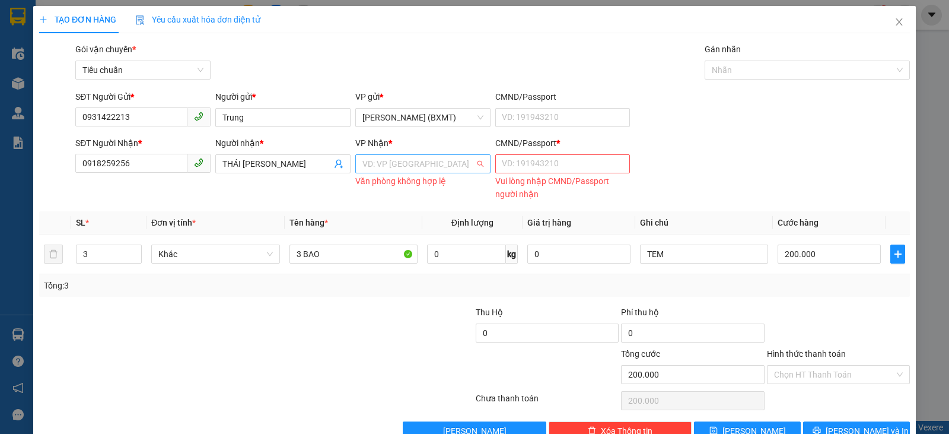
click at [415, 164] on input "search" at bounding box center [419, 164] width 113 height 18
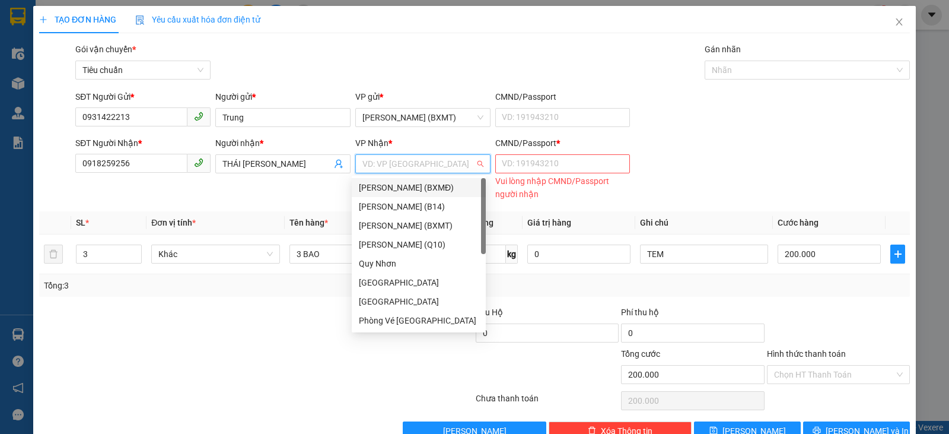
type input "T"
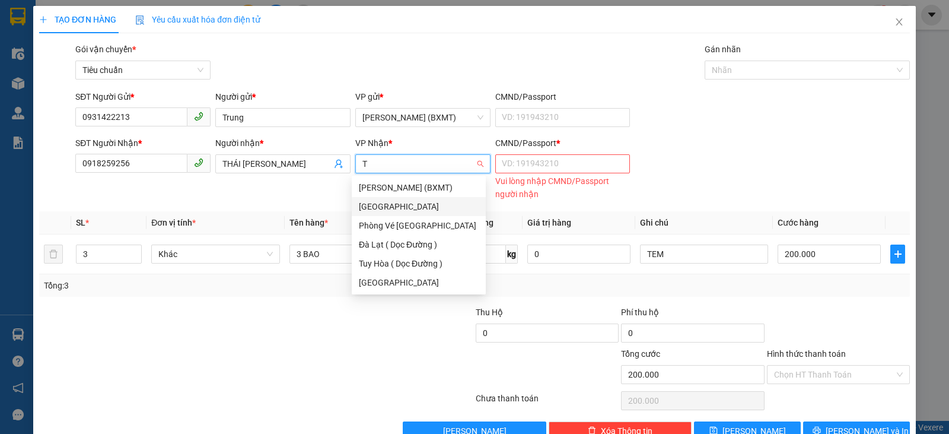
click at [398, 204] on div "[GEOGRAPHIC_DATA]" at bounding box center [419, 206] width 120 height 13
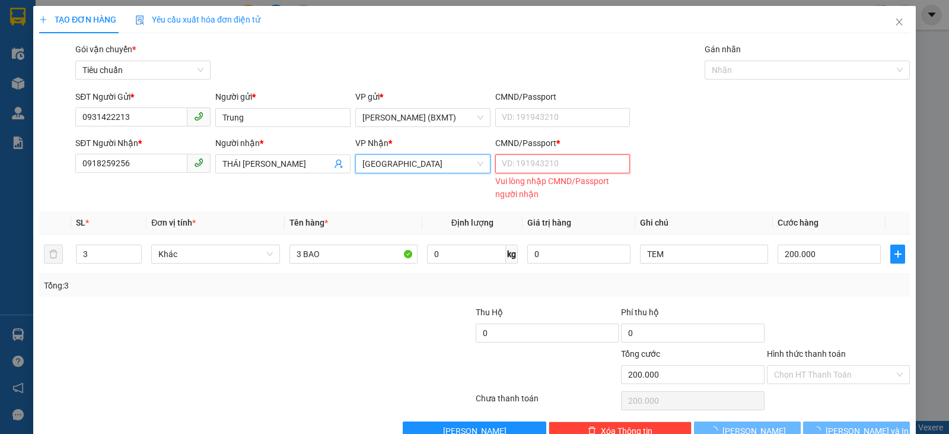
click at [527, 169] on input "CMND/Passport *" at bounding box center [562, 163] width 135 height 19
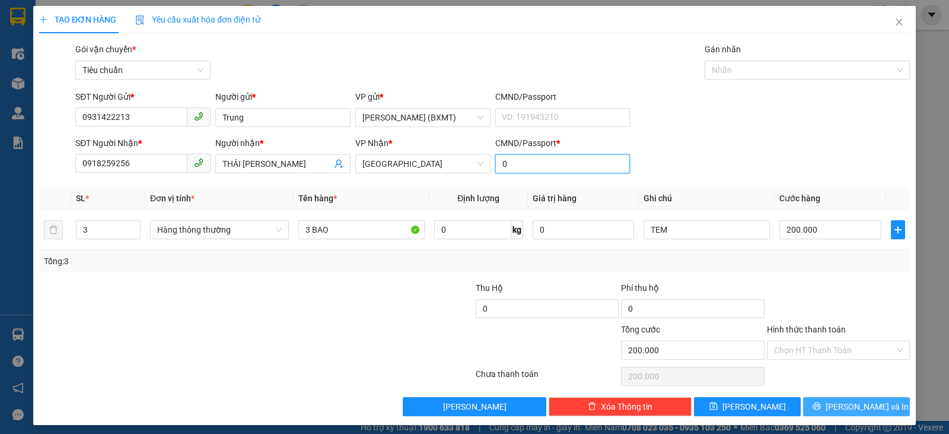
type input "0"
click at [863, 409] on span "[PERSON_NAME] và In" at bounding box center [867, 406] width 83 height 13
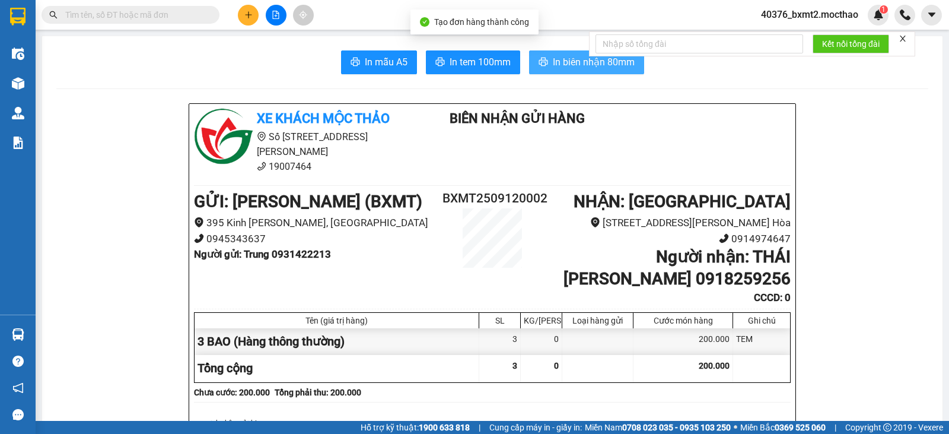
click at [579, 63] on span "In biên nhận 80mm" at bounding box center [594, 62] width 82 height 15
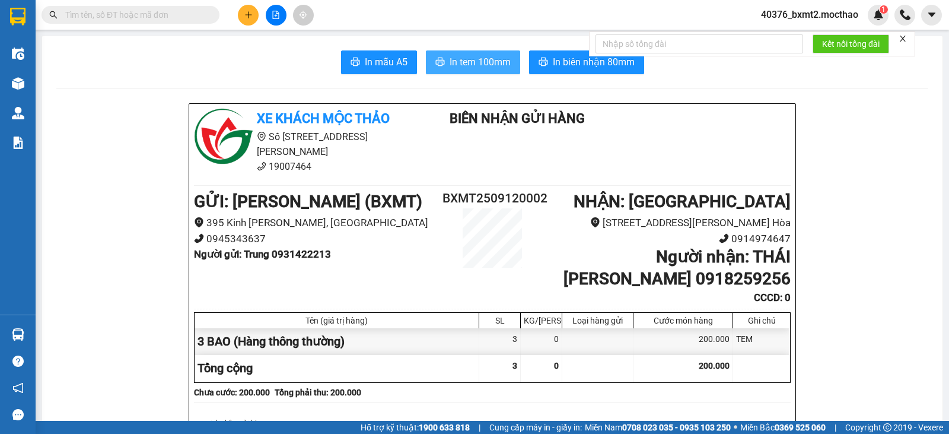
click at [445, 61] on button "In tem 100mm" at bounding box center [473, 62] width 94 height 24
click at [453, 65] on span "In tem 100mm" at bounding box center [480, 62] width 61 height 15
